Goal: Task Accomplishment & Management: Manage account settings

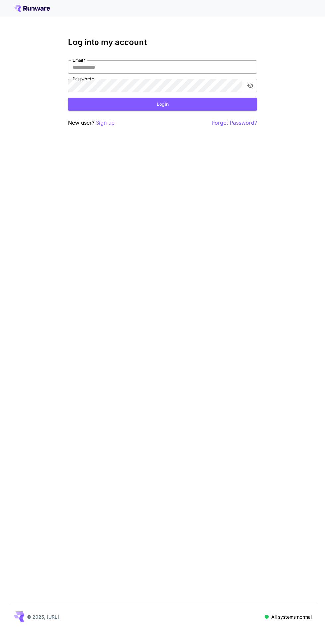
click at [178, 61] on input "Email   *" at bounding box center [162, 66] width 189 height 13
type input "**********"
click button "Login" at bounding box center [162, 105] width 189 height 14
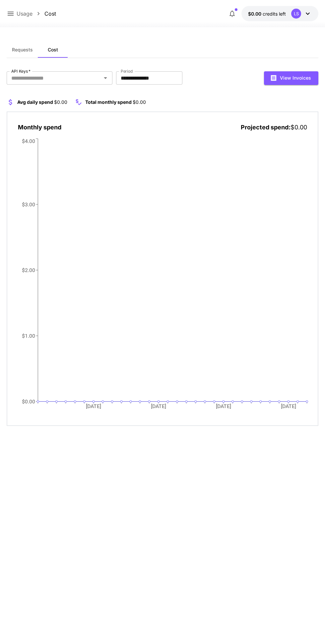
click at [296, 13] on div "LS" at bounding box center [296, 14] width 10 height 10
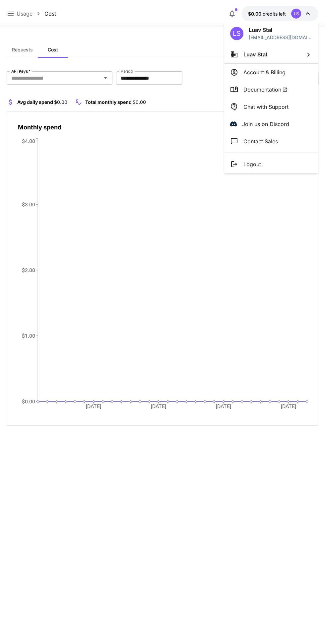
click at [211, 187] on div at bounding box center [162, 314] width 325 height 629
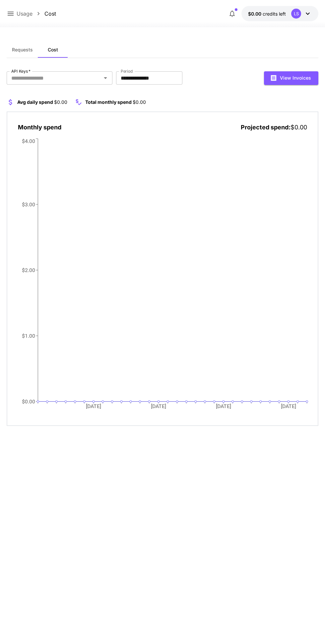
click at [235, 1] on div "Usage Cost $0.00 credits left LS" at bounding box center [162, 13] width 325 height 27
click at [236, 10] on span "button" at bounding box center [236, 9] width 3 height 3
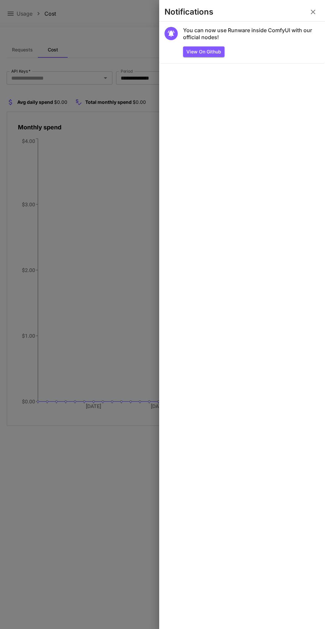
click at [134, 152] on div at bounding box center [162, 314] width 325 height 629
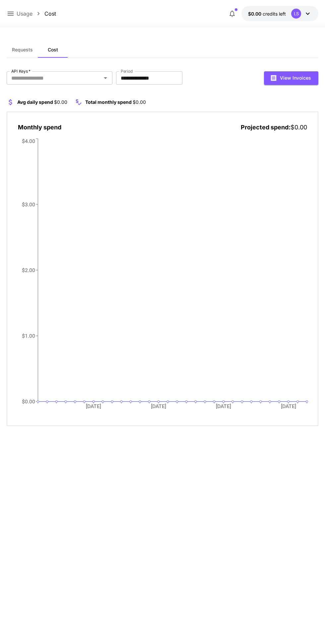
click at [309, 17] on icon at bounding box center [308, 14] width 8 height 8
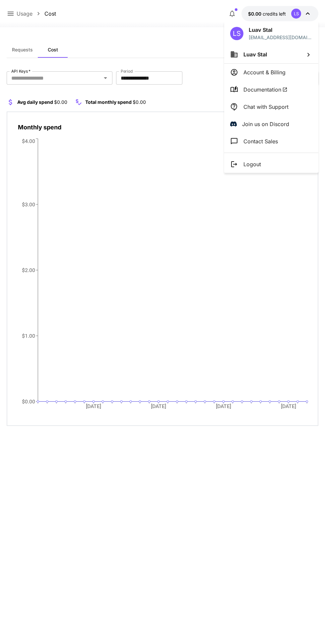
click at [285, 163] on li "Logout" at bounding box center [271, 164] width 94 height 17
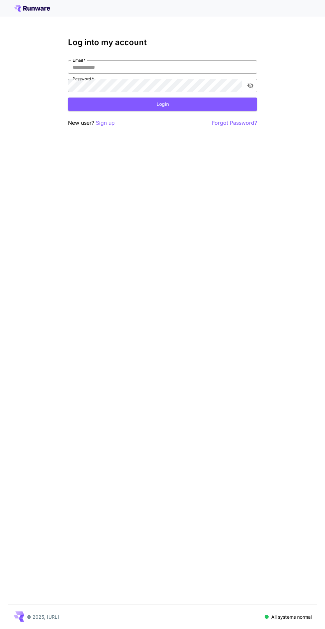
click at [210, 69] on input "Email   *" at bounding box center [162, 66] width 189 height 13
click at [186, 67] on input "Email   *" at bounding box center [162, 66] width 189 height 13
click at [118, 68] on input "Email   *" at bounding box center [162, 66] width 189 height 13
click at [106, 66] on input "Email   *" at bounding box center [162, 66] width 189 height 13
click at [52, 333] on div "**********" at bounding box center [162, 314] width 325 height 629
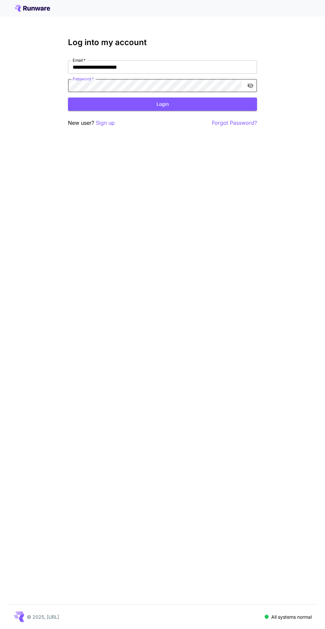
type input "**********"
click at [194, 102] on button "Login" at bounding box center [162, 105] width 189 height 14
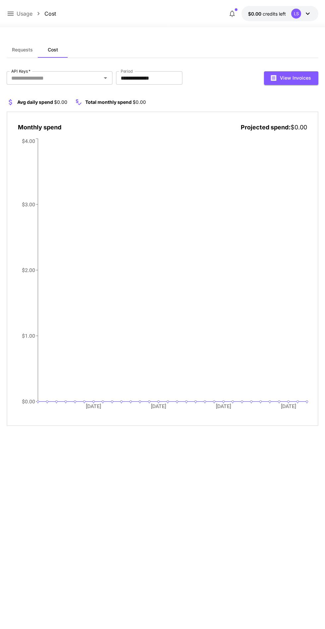
click at [296, 13] on div "LS" at bounding box center [296, 14] width 10 height 10
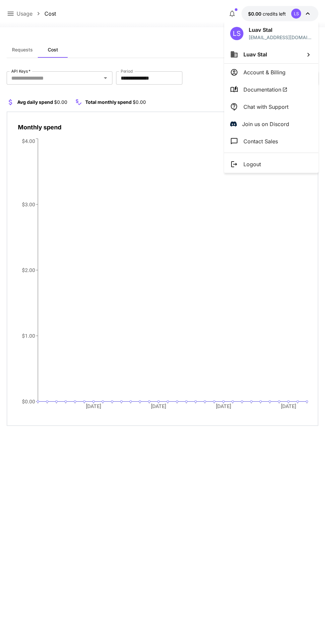
click at [283, 158] on li "Logout" at bounding box center [271, 164] width 94 height 17
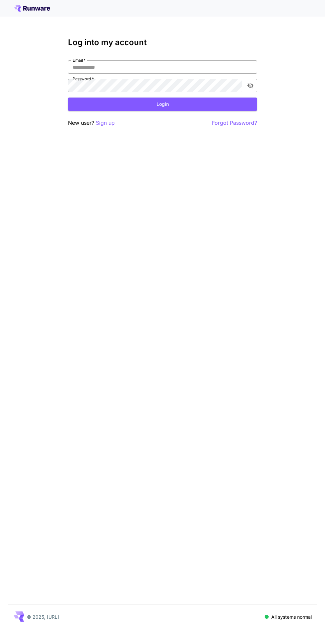
click at [209, 64] on input "Email   *" at bounding box center [162, 66] width 189 height 13
click at [204, 67] on input "Email   *" at bounding box center [162, 66] width 189 height 13
type input "**********"
click button "Login" at bounding box center [162, 105] width 189 height 14
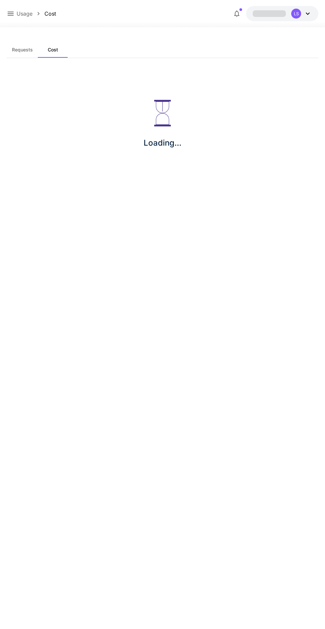
click at [296, 13] on div "LS" at bounding box center [296, 14] width 10 height 10
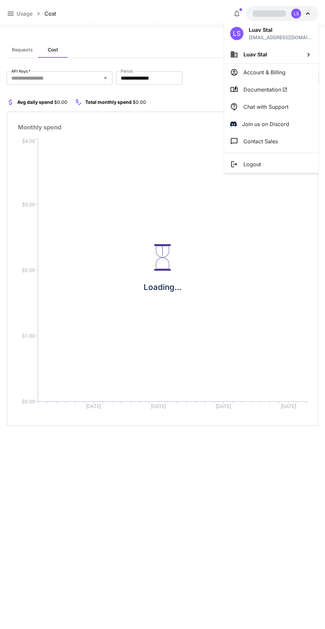
click at [283, 162] on li "Logout" at bounding box center [271, 164] width 94 height 17
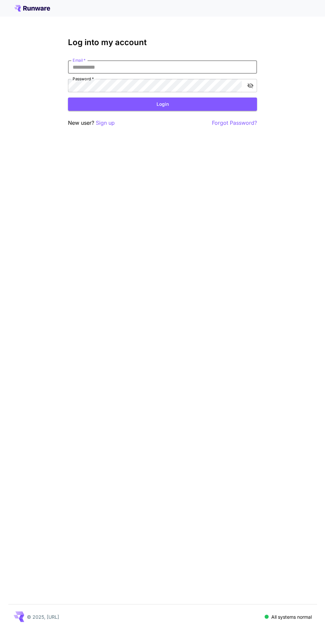
click at [242, 67] on input "Email   *" at bounding box center [162, 66] width 189 height 13
type input "**********"
click at [254, 83] on button "toggle password visibility" at bounding box center [250, 86] width 12 height 12
click button "Login" at bounding box center [162, 105] width 189 height 14
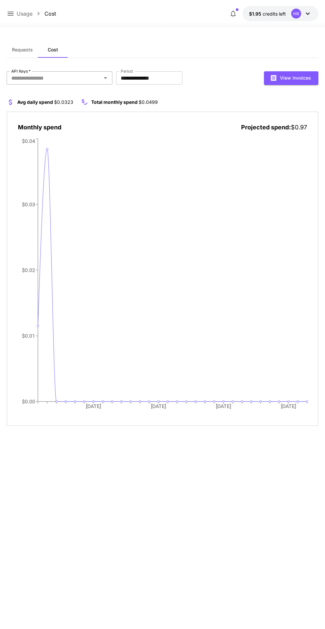
click at [99, 80] on input "API Keys   *" at bounding box center [54, 77] width 91 height 9
click at [98, 93] on li "Discord Bot" at bounding box center [62, 95] width 110 height 17
click at [24, 47] on span "Requests" at bounding box center [22, 50] width 21 height 6
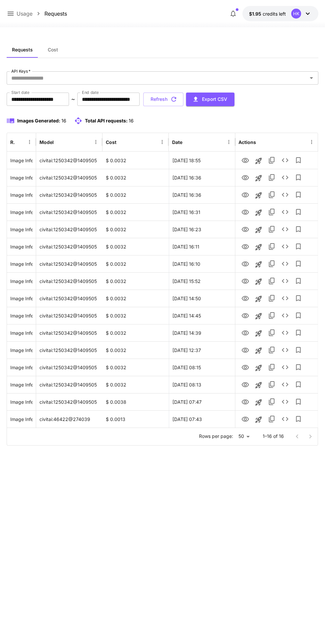
scroll to position [4, 0]
